Goal: Transaction & Acquisition: Subscribe to service/newsletter

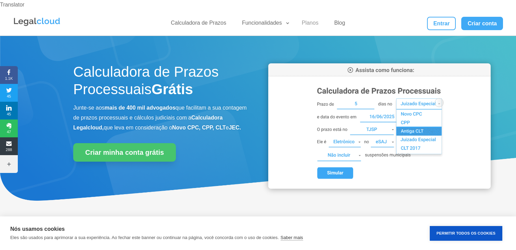
click at [312, 19] on link "Planos" at bounding box center [309, 24] width 25 height 10
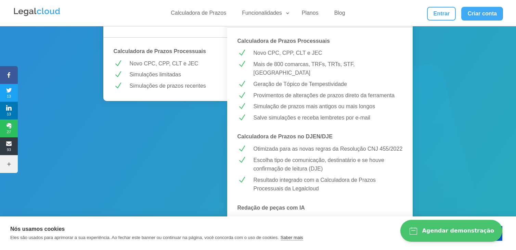
scroll to position [205, 0]
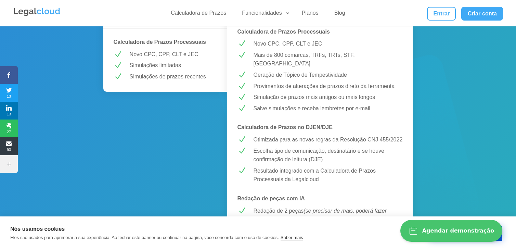
click at [499, 239] on button "Permitir Todos os Cookies" at bounding box center [465, 233] width 72 height 15
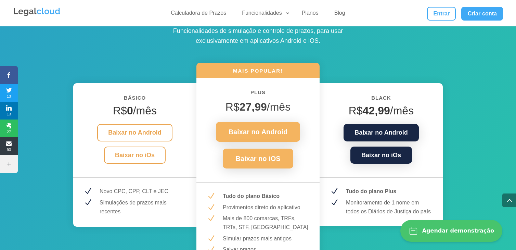
scroll to position [905, 0]
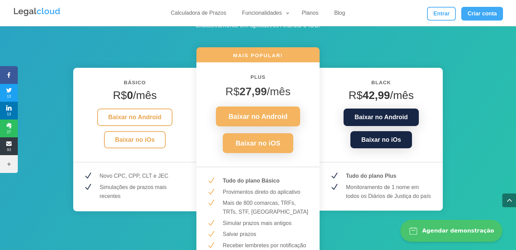
drag, startPoint x: 368, startPoint y: 36, endPoint x: 481, endPoint y: 47, distance: 113.6
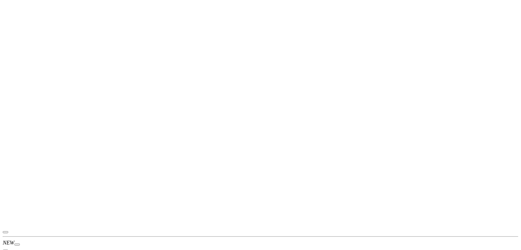
scroll to position [1320, 0]
